Goal: Task Accomplishment & Management: Use online tool/utility

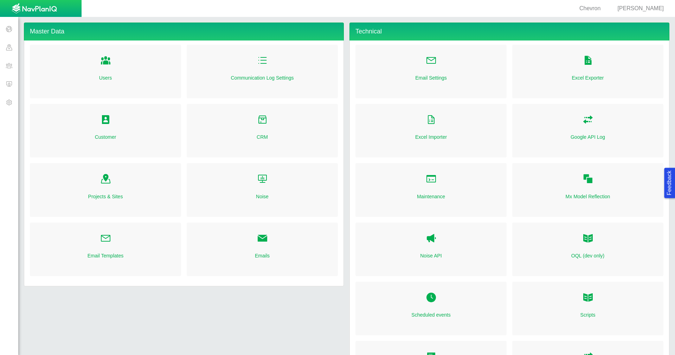
click at [7, 65] on span at bounding box center [9, 65] width 18 height 18
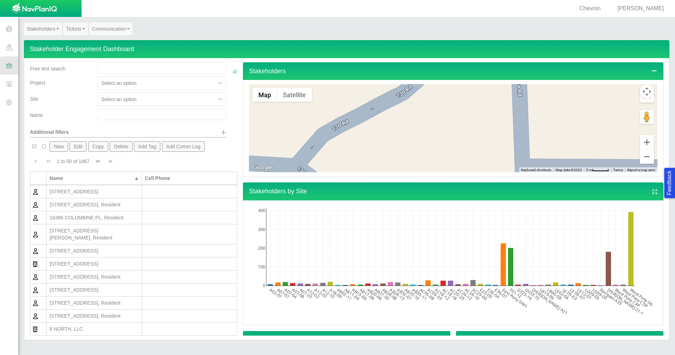
click at [45, 27] on link "Stakeholders" at bounding box center [43, 29] width 38 height 13
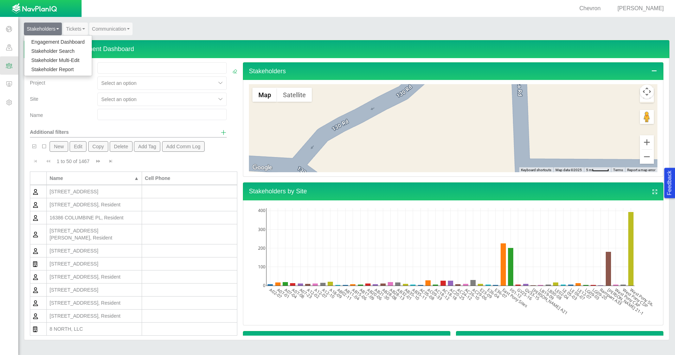
click at [54, 69] on link "Stakeholder Report" at bounding box center [58, 69] width 68 height 9
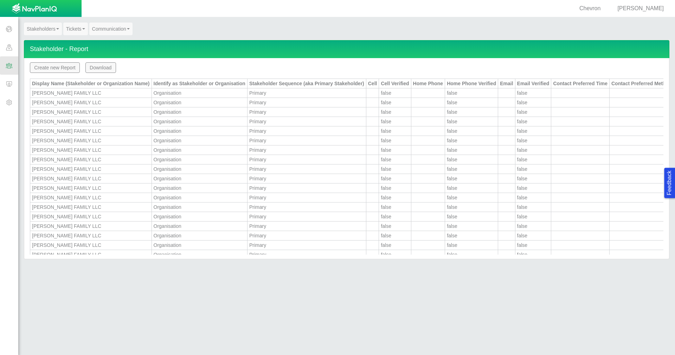
click at [59, 68] on button "Create new Report" at bounding box center [55, 67] width 50 height 11
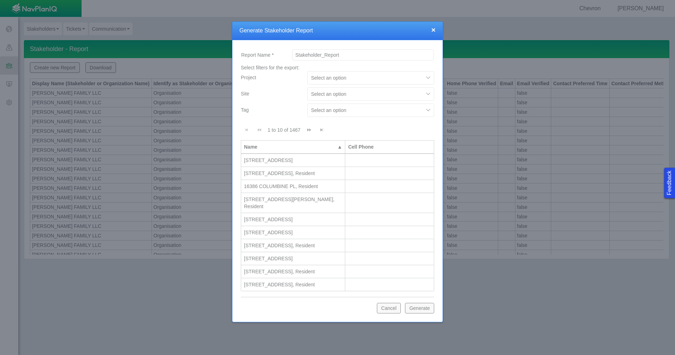
click at [416, 95] on div at bounding box center [365, 94] width 109 height 8
click at [349, 203] on div "AB20-06" at bounding box center [370, 205] width 127 height 13
checkbox input "true"
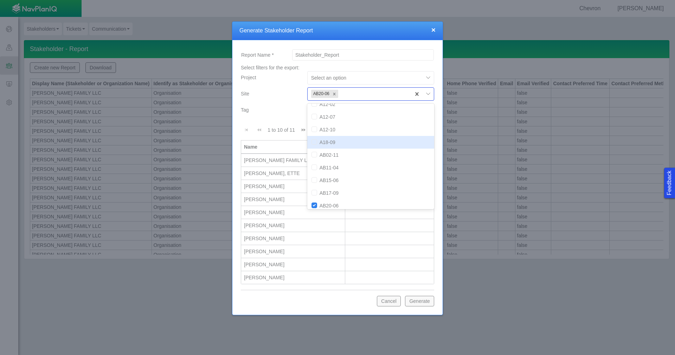
click at [282, 109] on div "Tag" at bounding box center [271, 108] width 61 height 10
click at [426, 303] on button "Generate" at bounding box center [419, 300] width 29 height 11
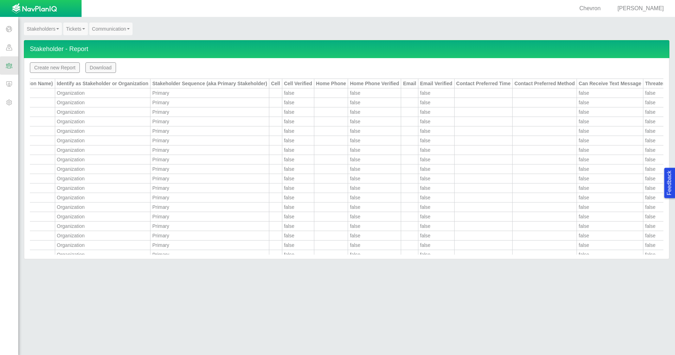
scroll to position [0, 91]
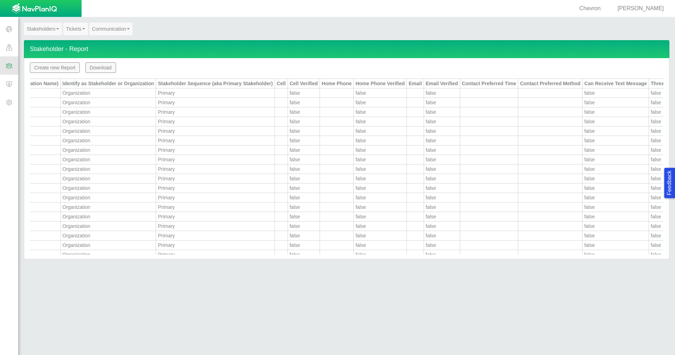
click at [650, 9] on span "[PERSON_NAME]" at bounding box center [641, 8] width 46 height 6
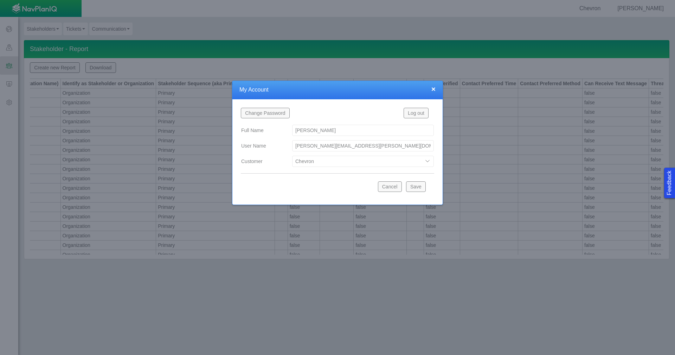
click at [431, 158] on select "Bison Blue Green Solutions Chevron Civitas Koloma Oxy PDC/Chevron Prairie OC Ur…" at bounding box center [363, 160] width 142 height 11
click at [292, 155] on select "Bison Blue Green Solutions Chevron Civitas Koloma Oxy PDC/Chevron Prairie OC Ur…" at bounding box center [363, 160] width 142 height 11
select select "42784196460046054"
click at [418, 188] on button "Save" at bounding box center [416, 186] width 20 height 11
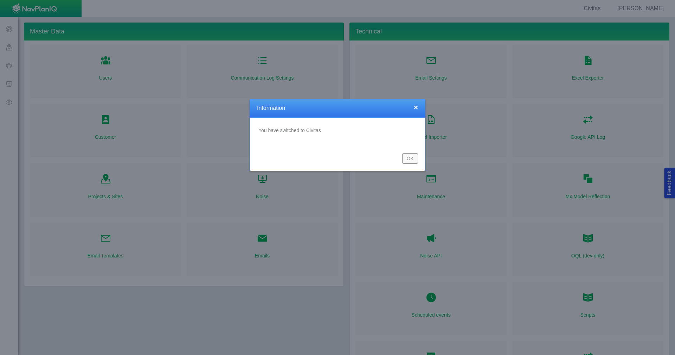
click at [409, 158] on button "OK" at bounding box center [410, 158] width 16 height 11
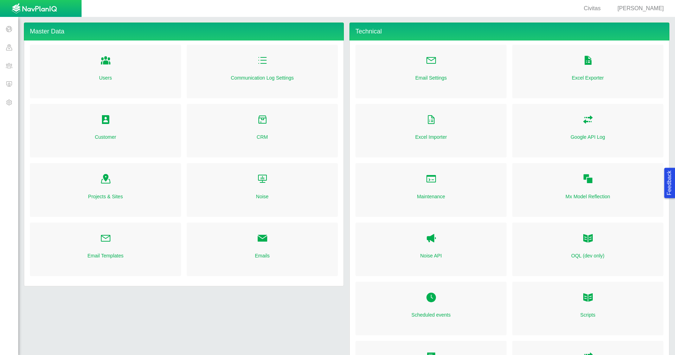
click at [7, 62] on span at bounding box center [9, 65] width 18 height 18
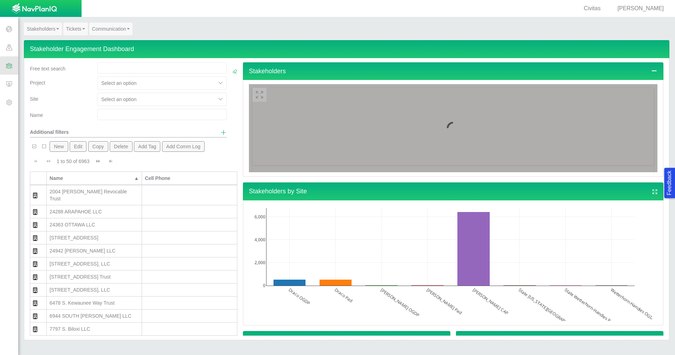
click at [53, 28] on link "Stakeholders" at bounding box center [43, 29] width 38 height 13
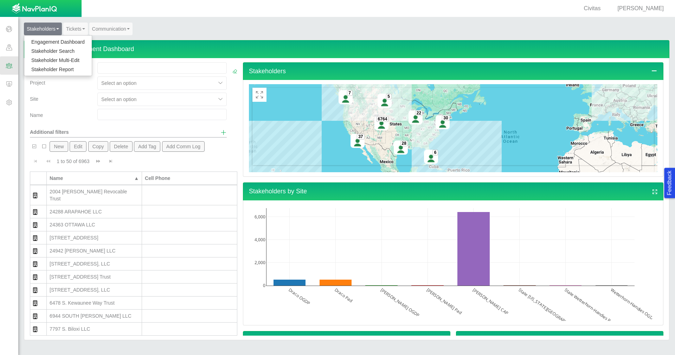
click at [57, 70] on link "Stakeholder Report" at bounding box center [58, 69] width 68 height 9
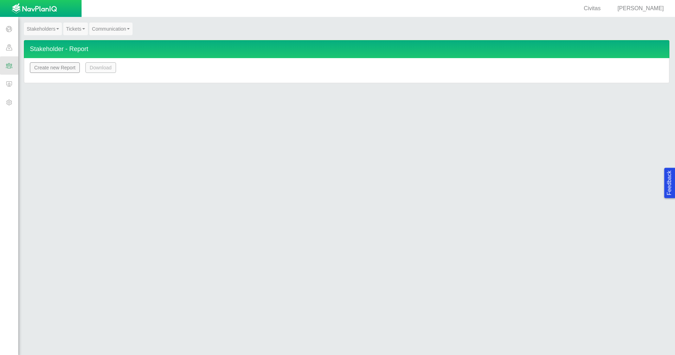
click at [57, 70] on button "Create new Report" at bounding box center [55, 67] width 50 height 11
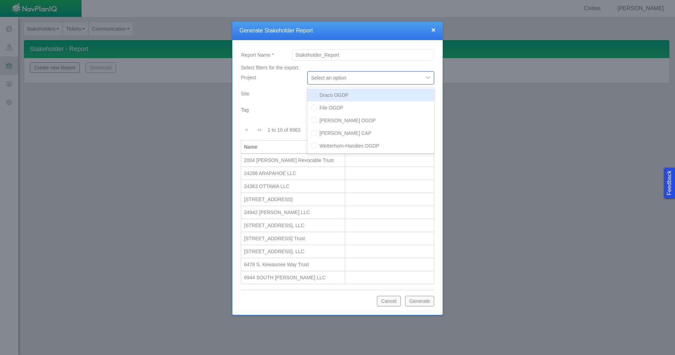
click at [425, 78] on div at bounding box center [428, 77] width 11 height 11
click at [377, 95] on div "Draco OGDP" at bounding box center [370, 95] width 127 height 13
checkbox input "true"
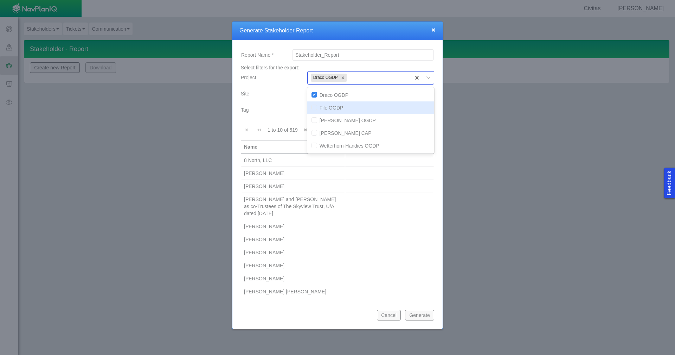
click at [287, 109] on div "Tag" at bounding box center [271, 108] width 61 height 10
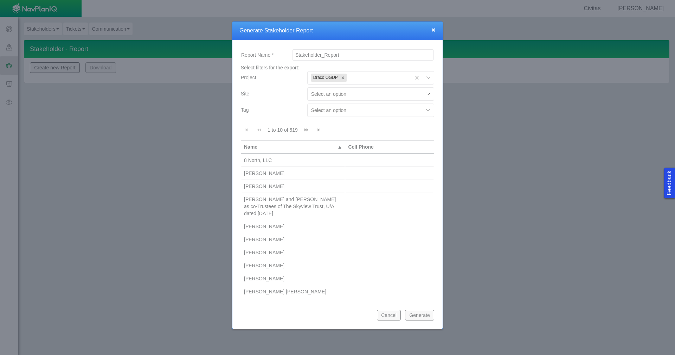
click at [427, 317] on button "Generate" at bounding box center [419, 315] width 29 height 11
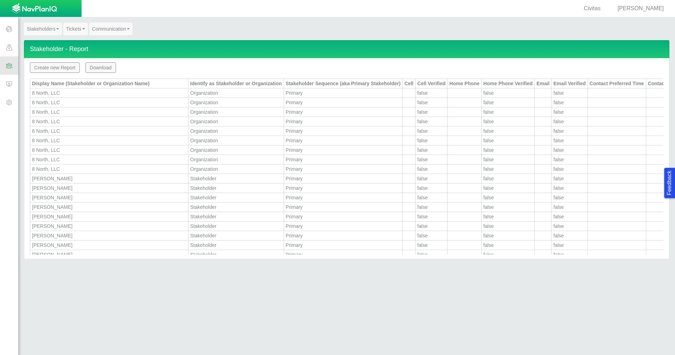
scroll to position [0, 1000]
